Goal: Task Accomplishment & Management: Complete application form

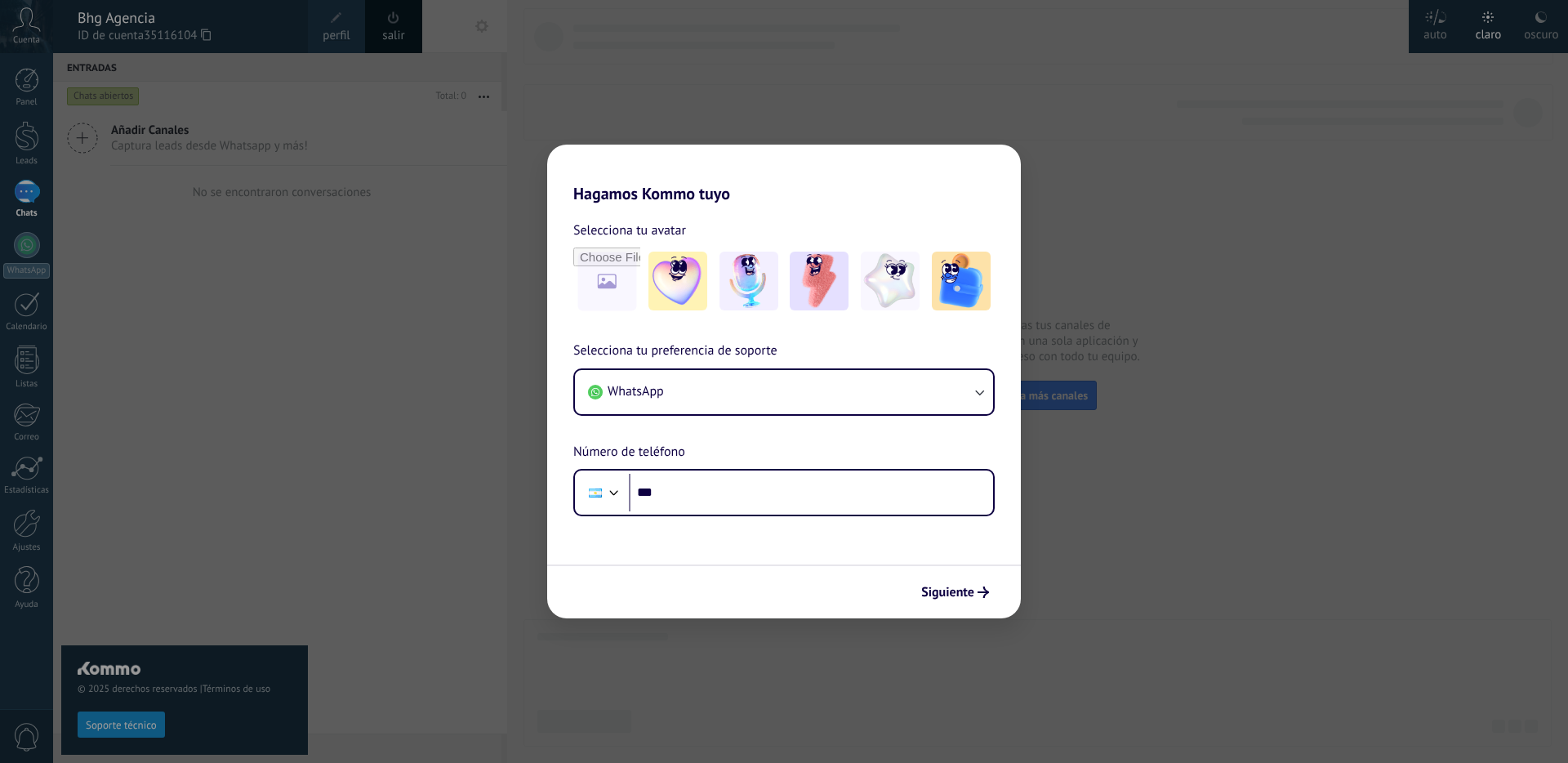
click at [38, 35] on div "Hagamos Kommo tuyo Selecciona tu avatar Selecciona tu preferencia de soporte Wh…" at bounding box center [784, 382] width 1568 height 763
click at [717, 155] on h2 "Hagamos Kommo tuyo" at bounding box center [783, 174] width 474 height 59
click at [983, 613] on div "Siguiente" at bounding box center [783, 590] width 474 height 54
click at [973, 596] on span "Siguiente" at bounding box center [947, 592] width 53 height 11
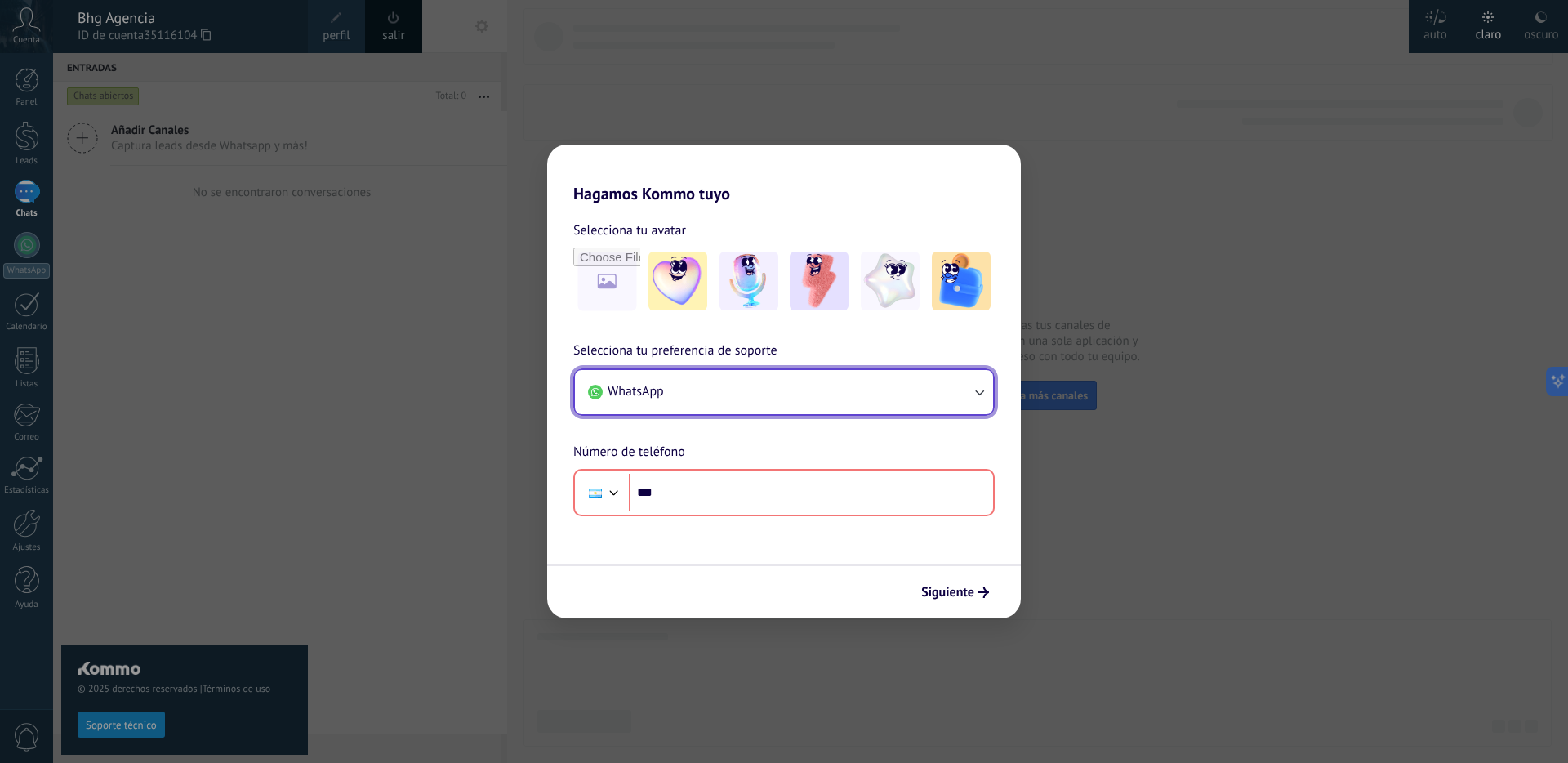
click at [668, 373] on button "WhatsApp" at bounding box center [784, 392] width 418 height 44
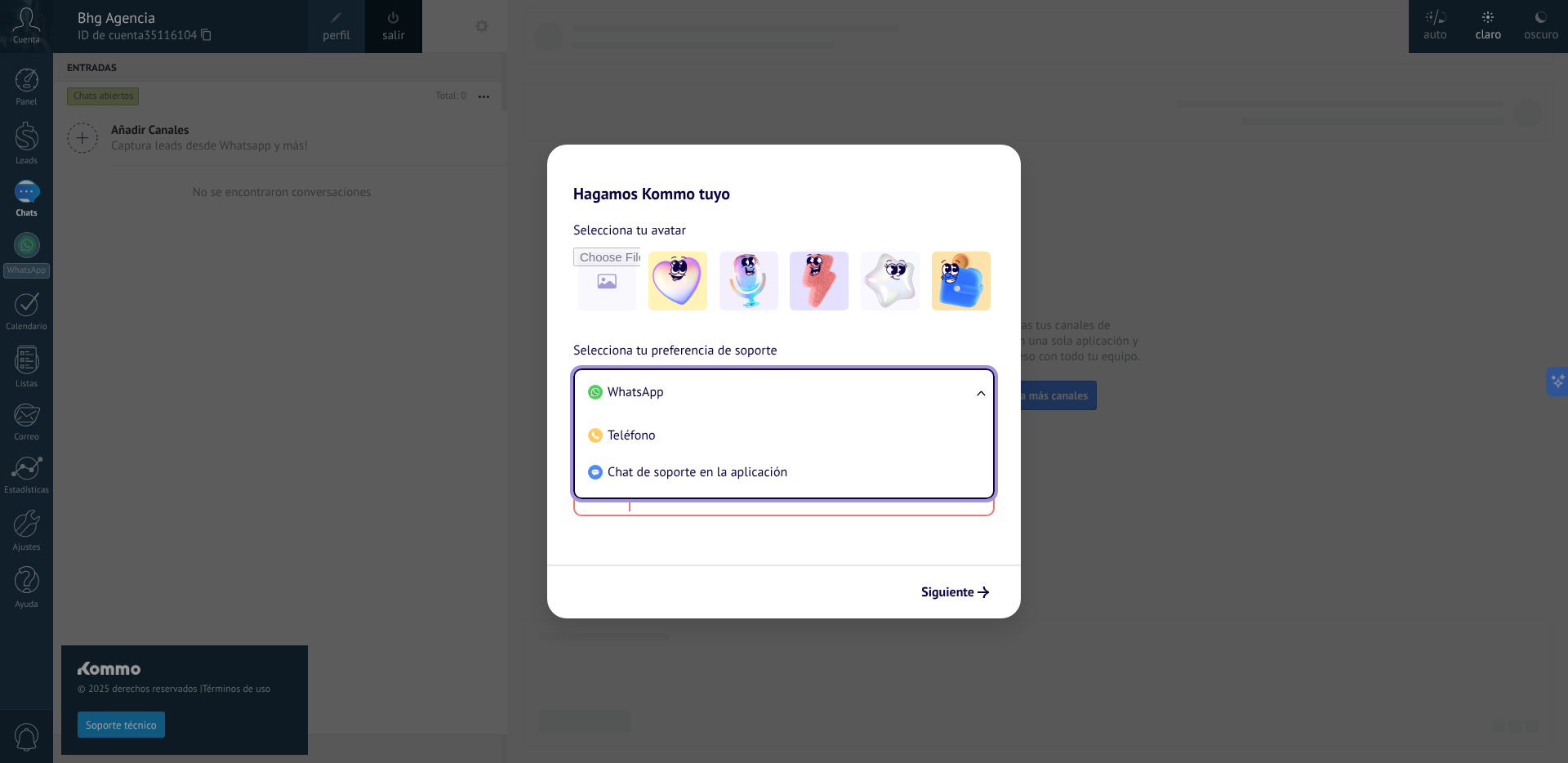
click at [681, 379] on li "WhatsApp" at bounding box center [781, 392] width 399 height 37
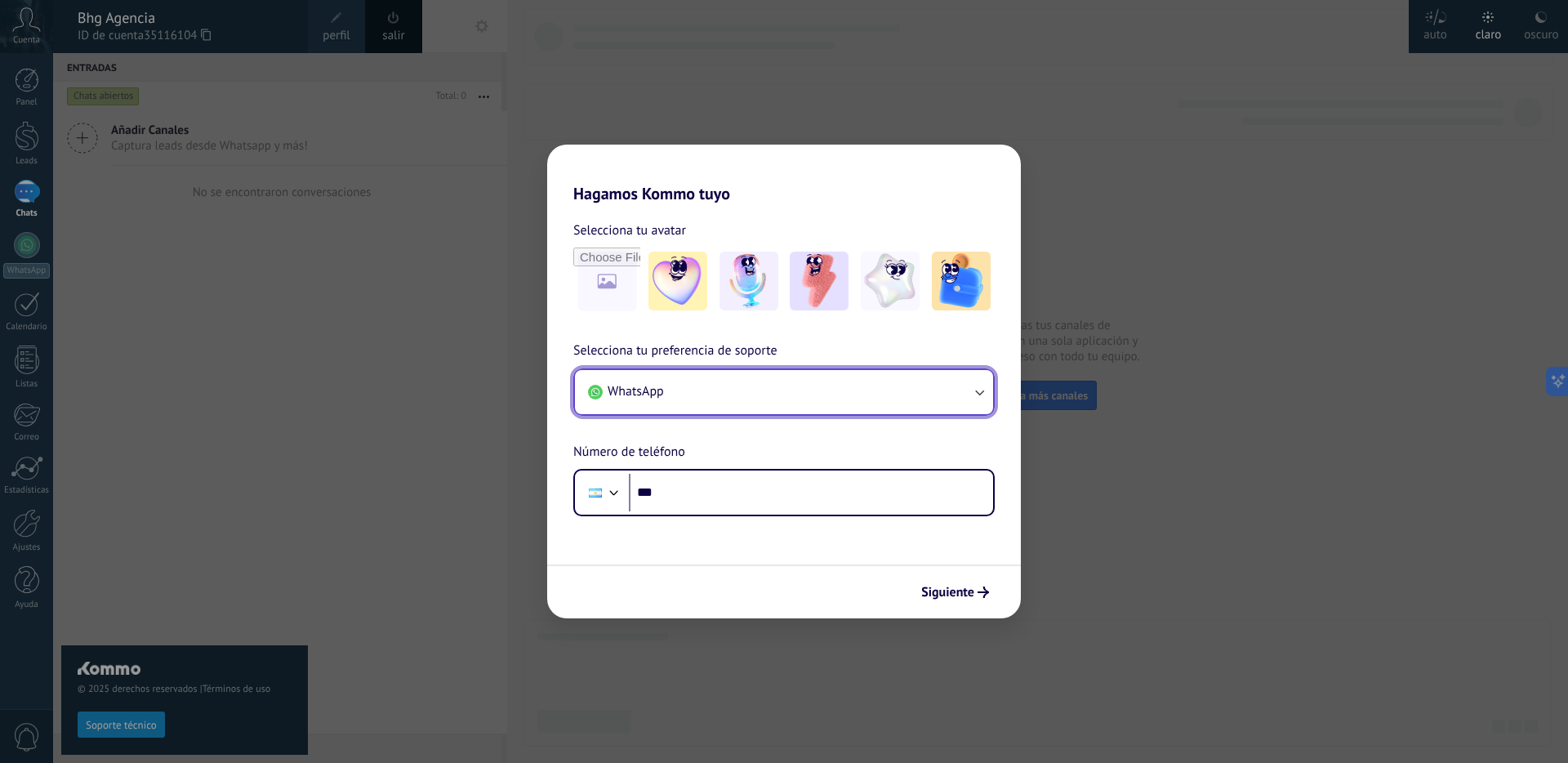
click at [673, 384] on button "WhatsApp" at bounding box center [784, 392] width 418 height 44
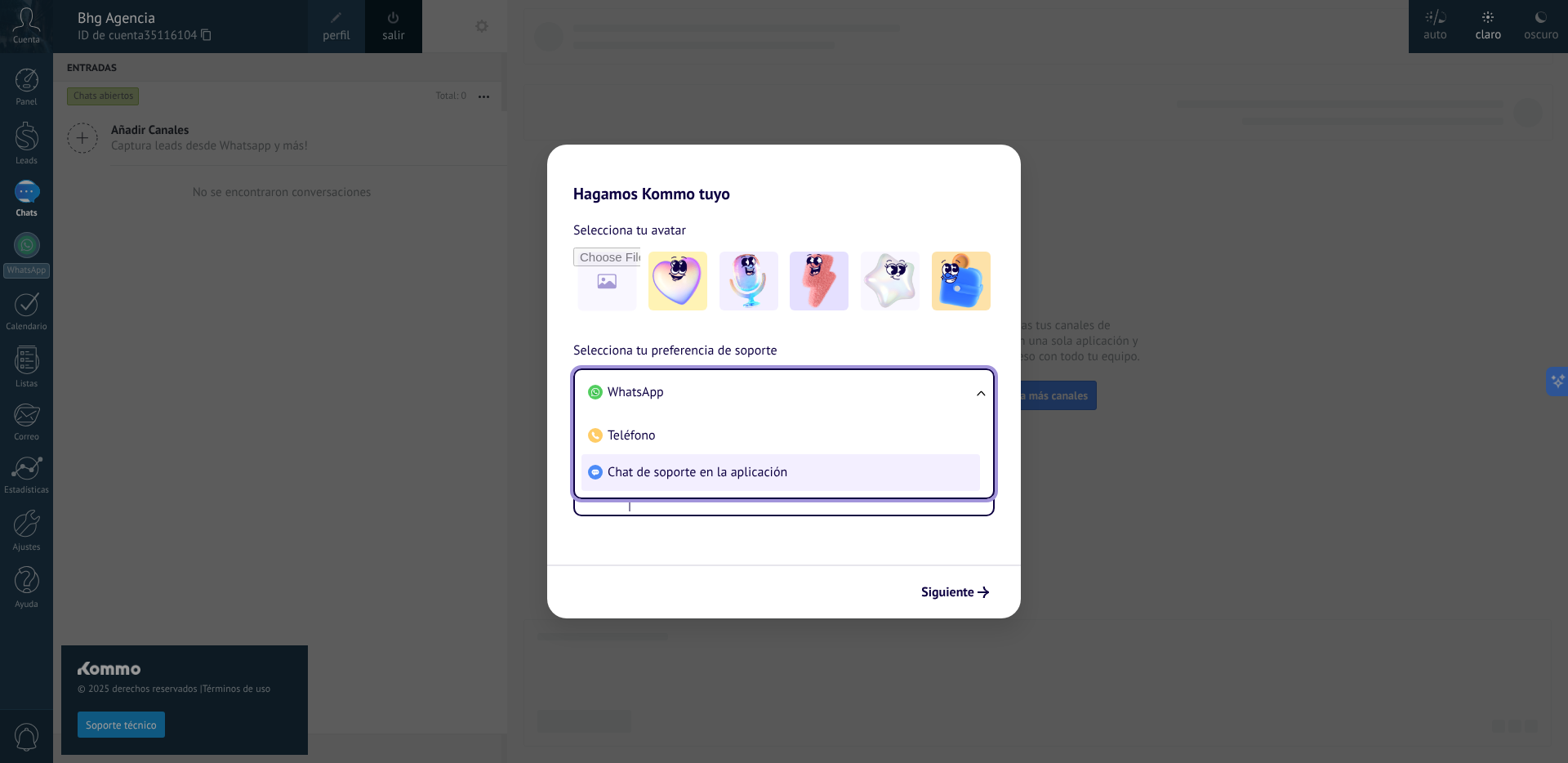
click at [687, 471] on span "Chat de soporte en la aplicación" at bounding box center [697, 472] width 179 height 16
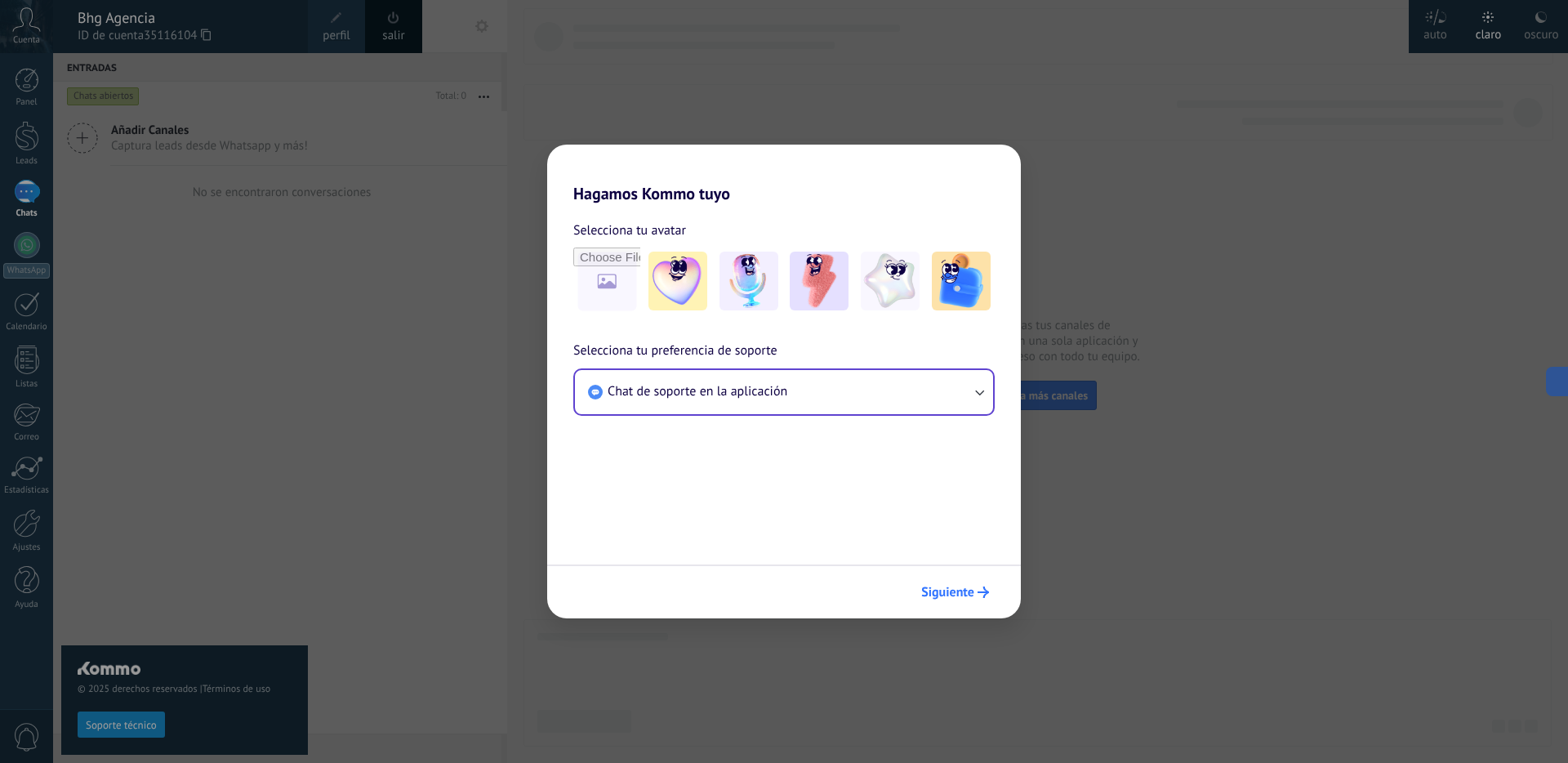
click at [951, 586] on span "Siguiente" at bounding box center [947, 592] width 53 height 11
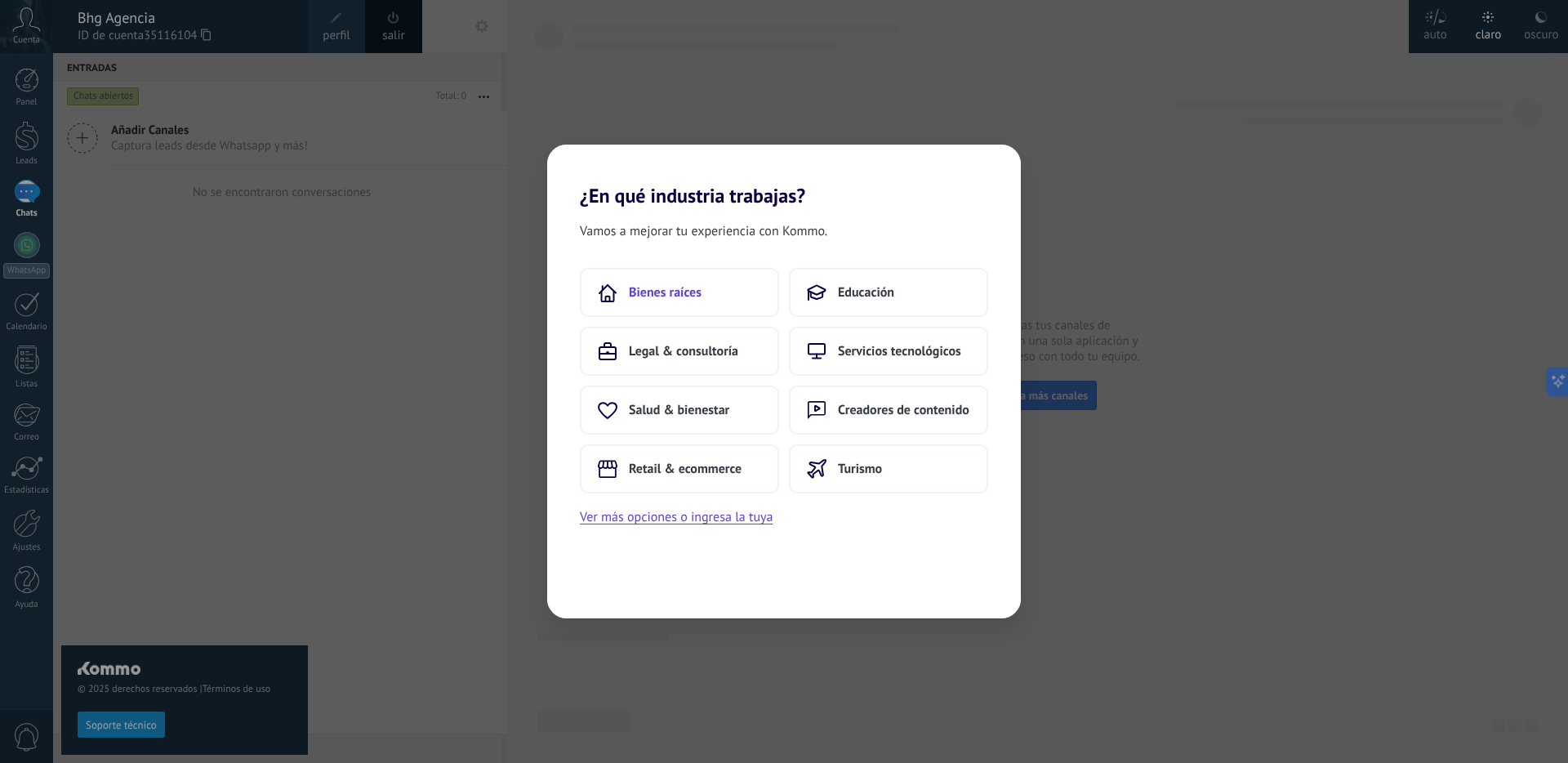
click at [702, 295] on button "Bienes raíces" at bounding box center [680, 292] width 199 height 49
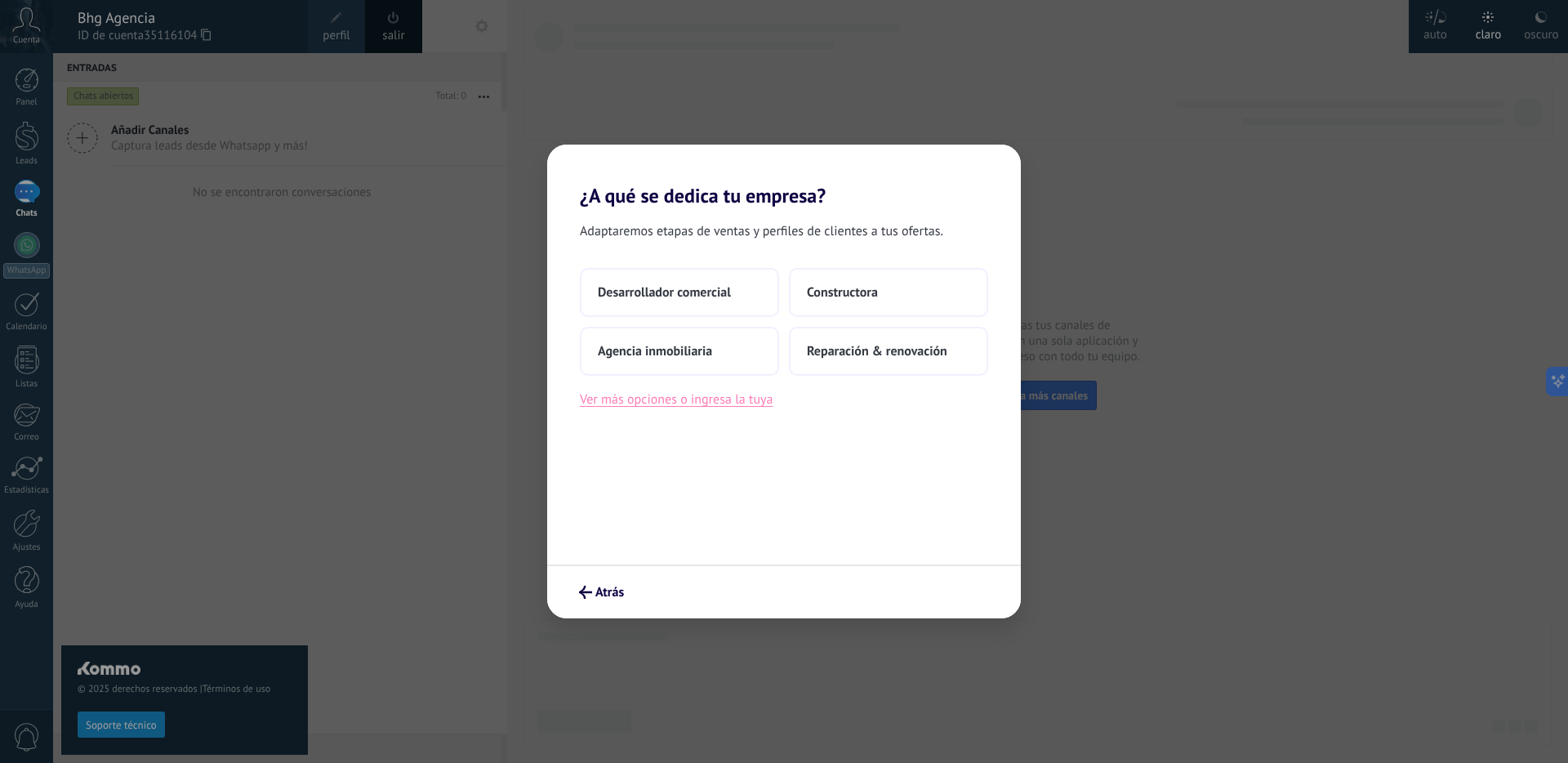
click at [690, 395] on button "Ver más opciones o ingresa la tuya" at bounding box center [676, 400] width 193 height 21
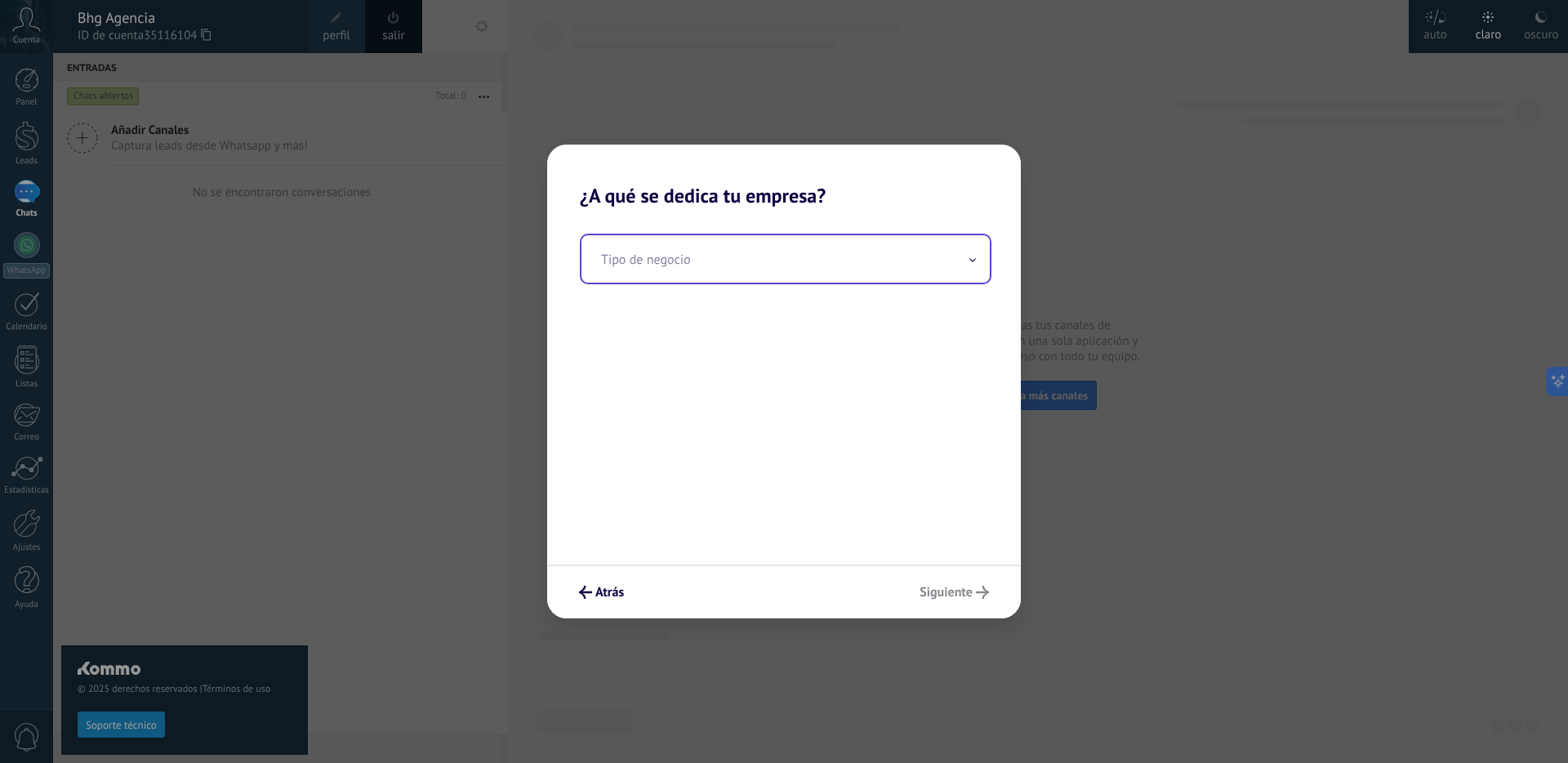
click at [773, 268] on input "text" at bounding box center [786, 259] width 408 height 47
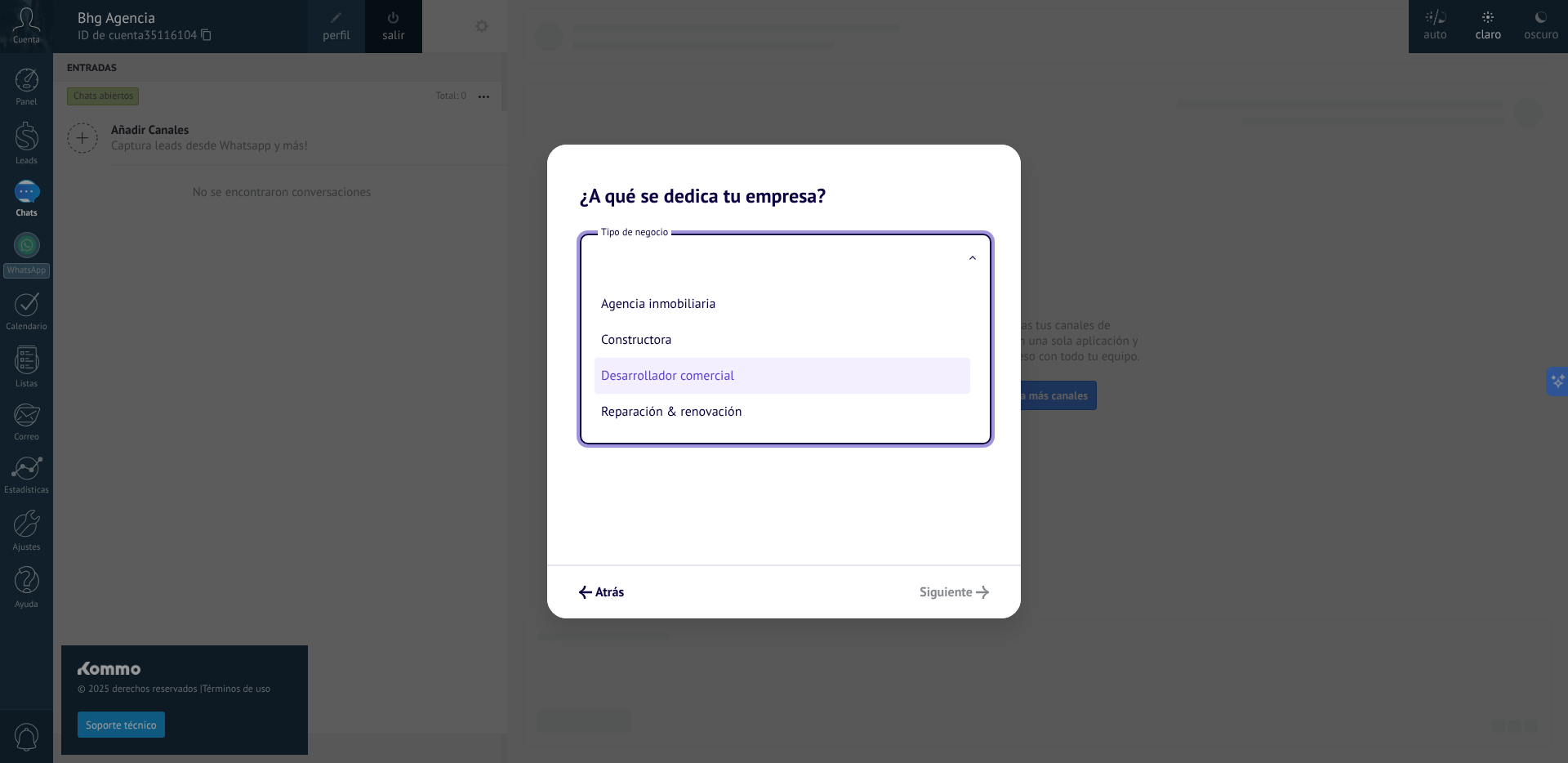
click at [762, 373] on li "Desarrollador comercial" at bounding box center [782, 376] width 376 height 36
type input "**********"
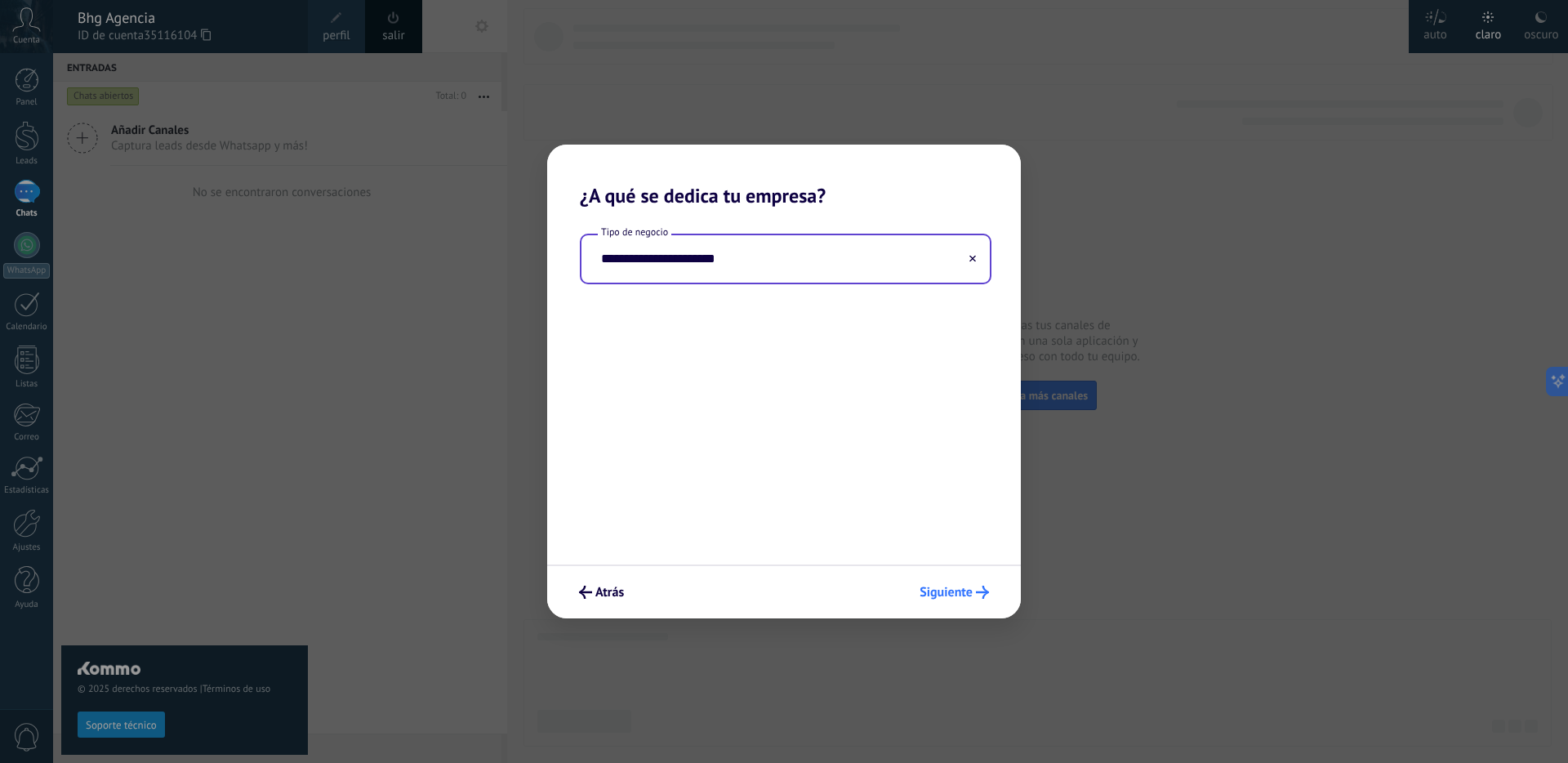
click at [975, 593] on span "Siguiente" at bounding box center [954, 592] width 69 height 13
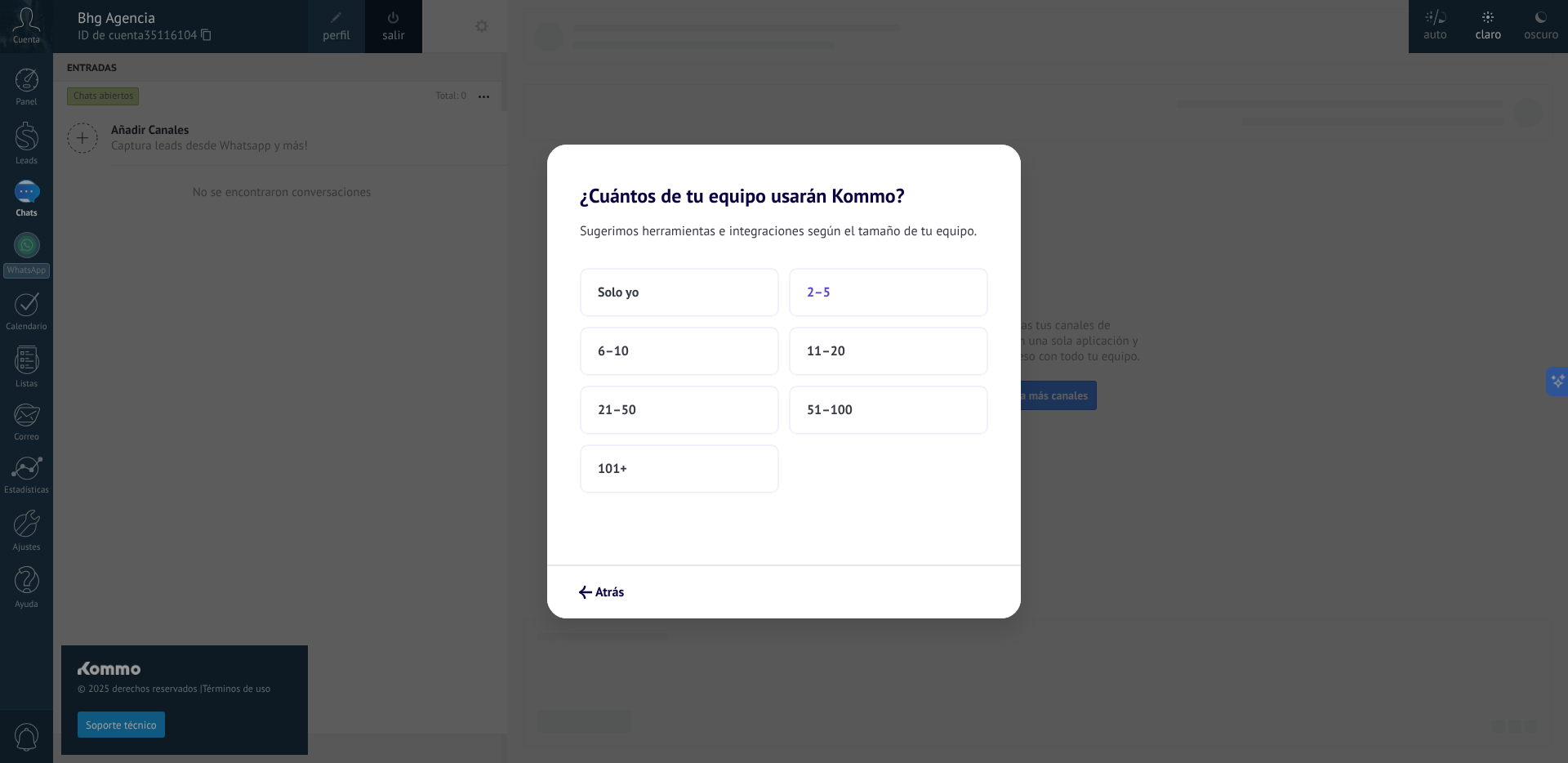
click at [816, 294] on span "2–5" at bounding box center [818, 291] width 24 height 16
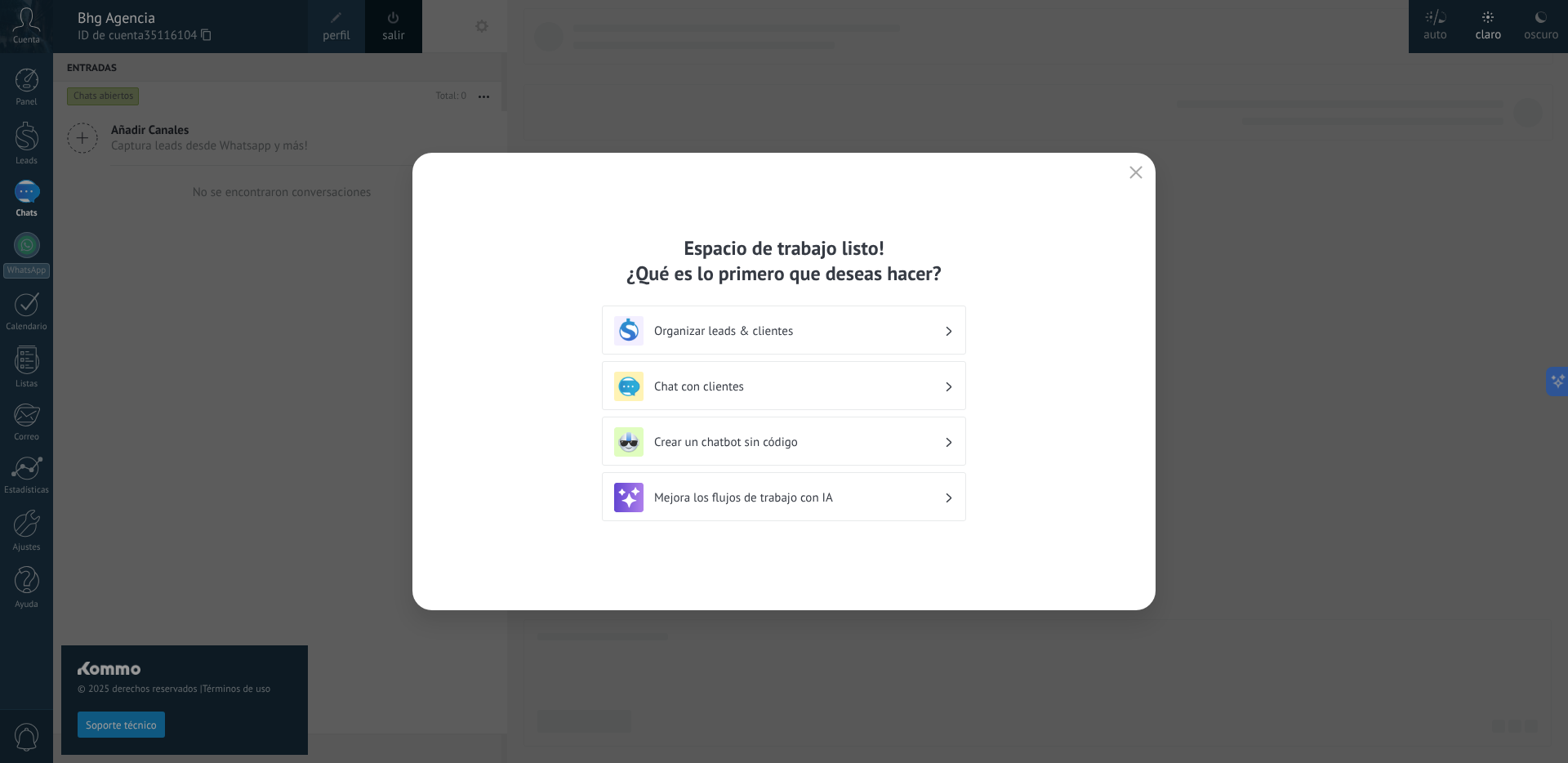
click at [1135, 177] on icon "button" at bounding box center [1136, 173] width 13 height 13
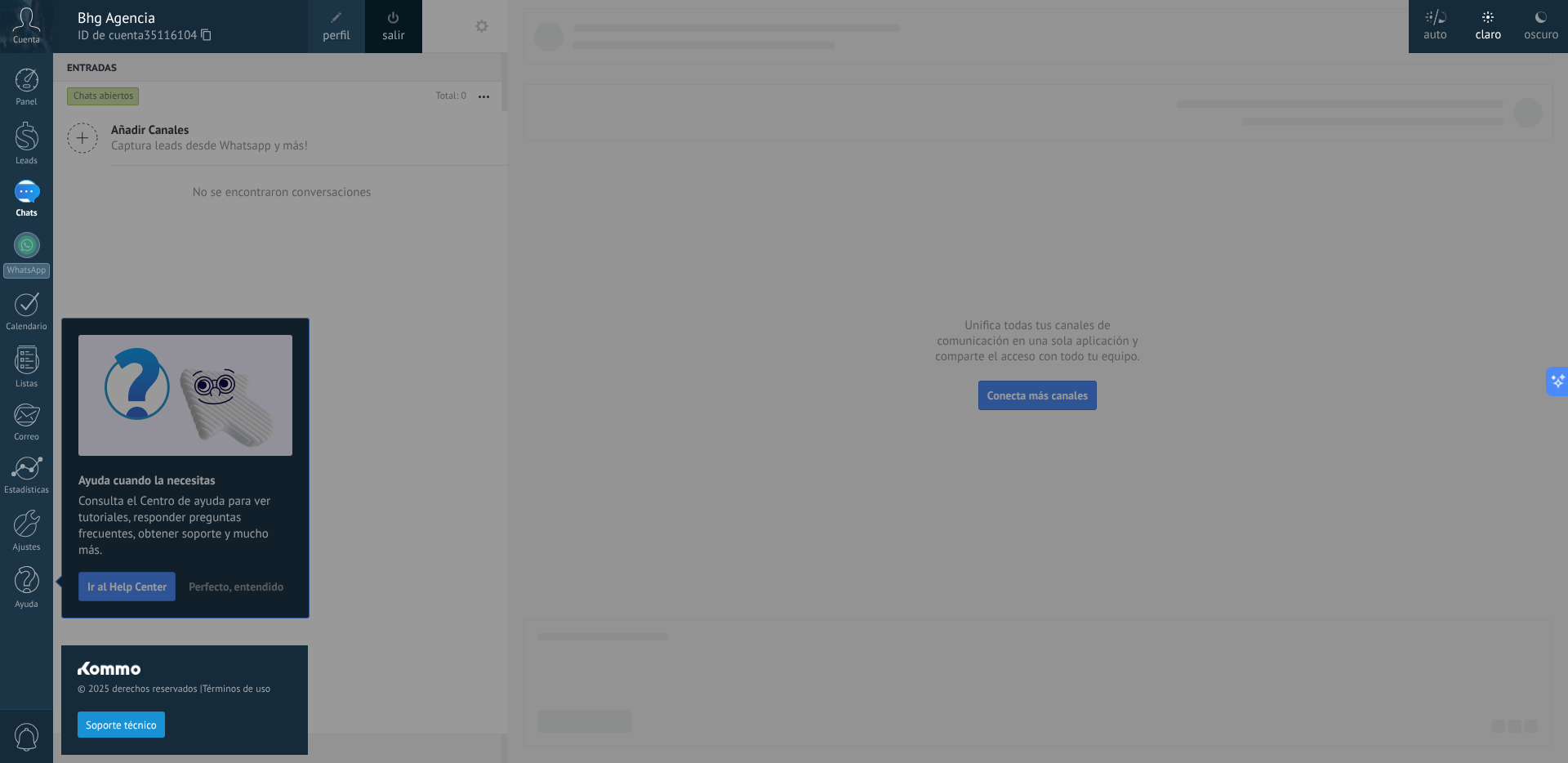
click at [622, 387] on div at bounding box center [837, 382] width 1568 height 763
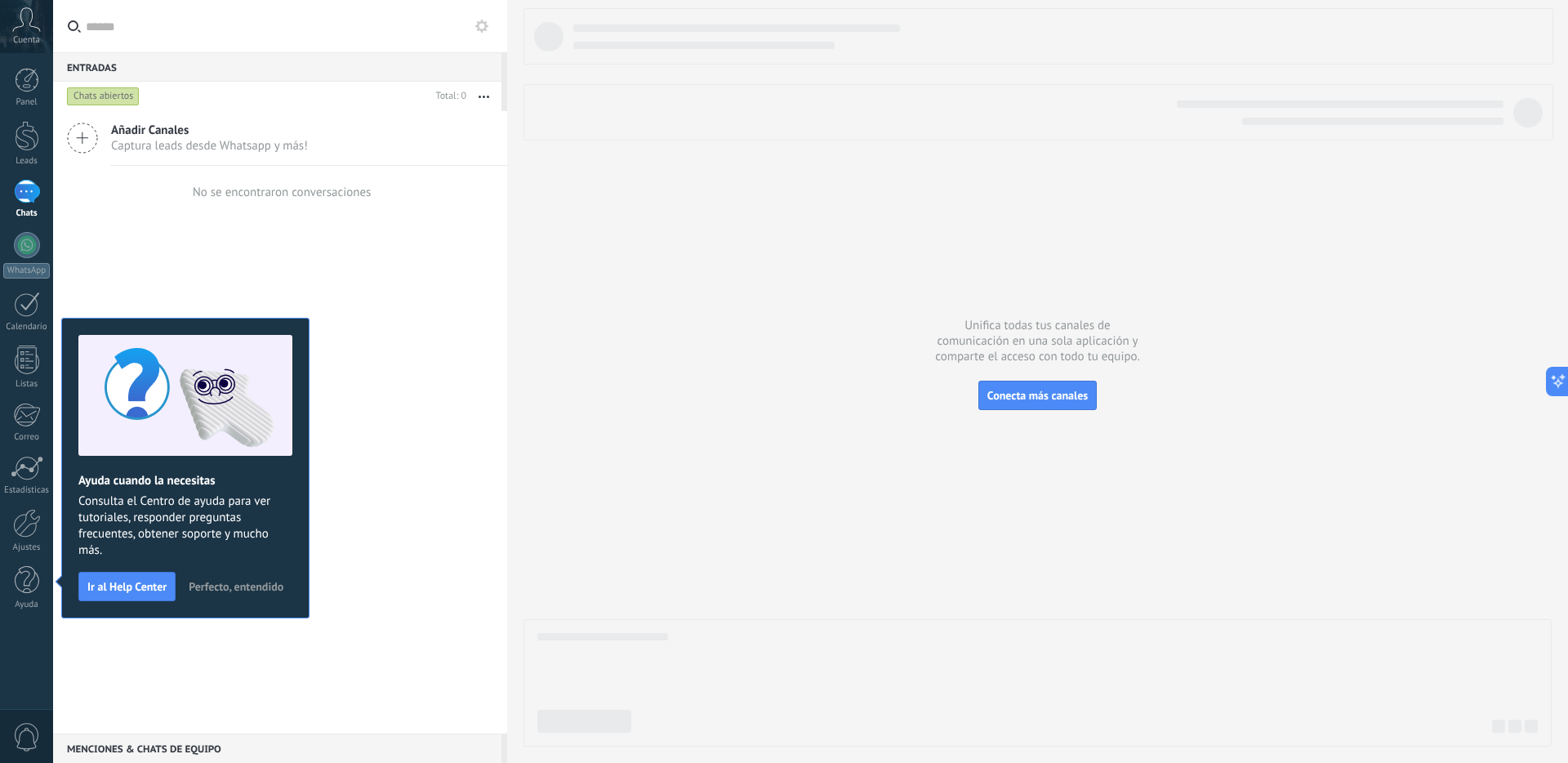
click at [39, 722] on span "0" at bounding box center [27, 736] width 28 height 28
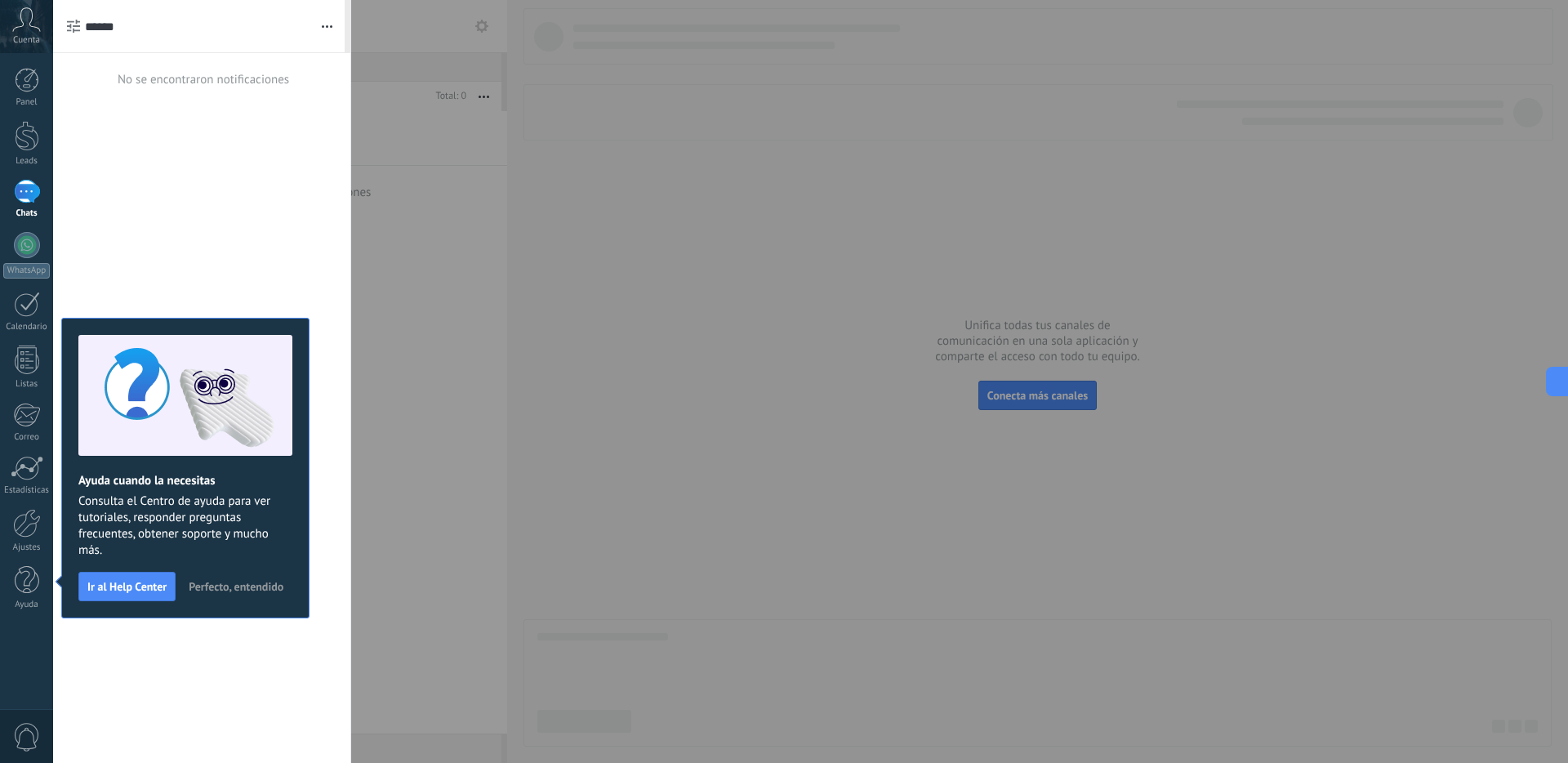
click at [39, 722] on span "0" at bounding box center [27, 736] width 28 height 28
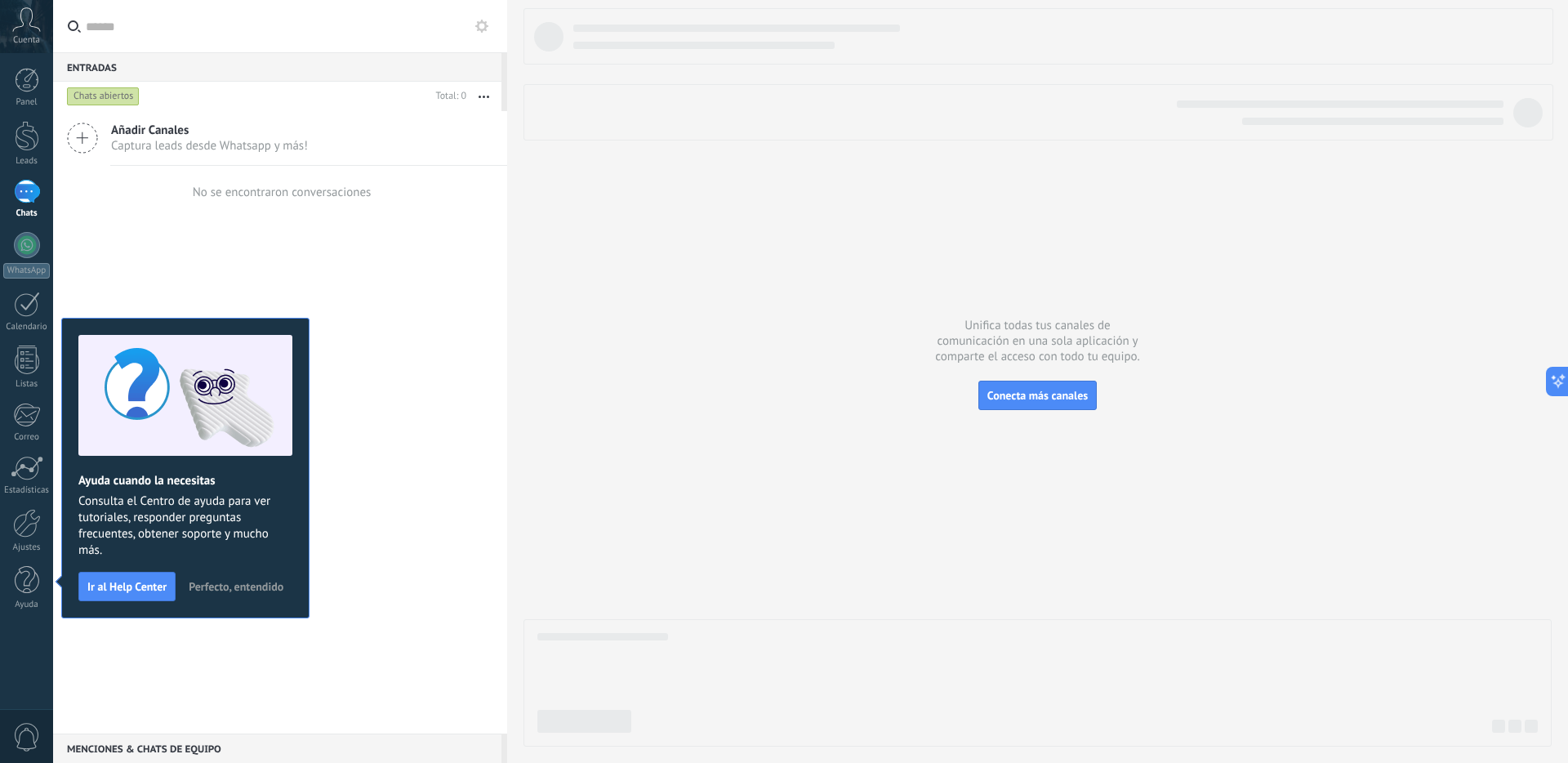
click at [37, 18] on icon at bounding box center [27, 20] width 28 height 25
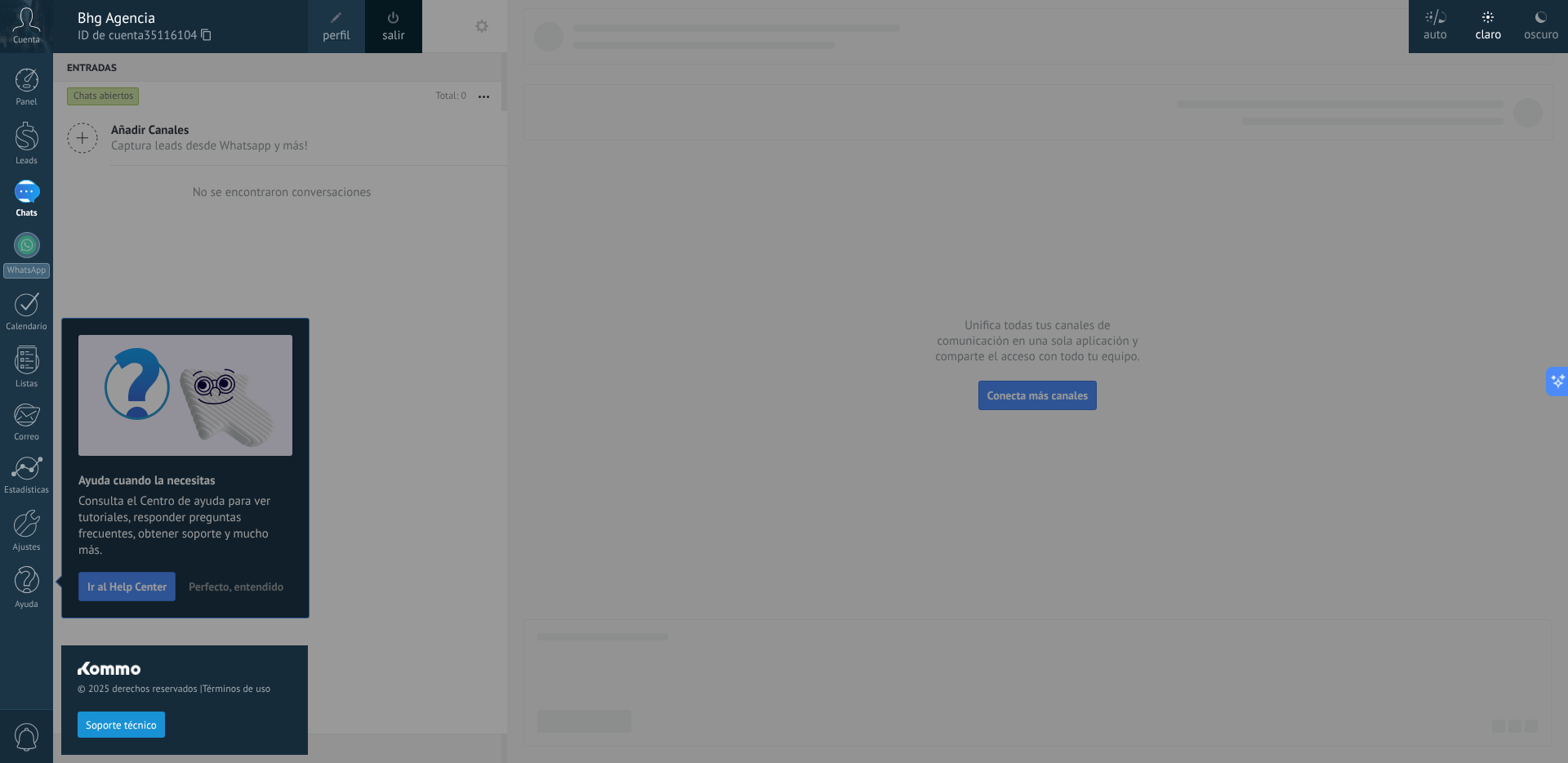
click at [401, 19] on span at bounding box center [393, 17] width 18 height 18
